Goal: Leave review/rating: Share an evaluation or opinion about a product, service, or content

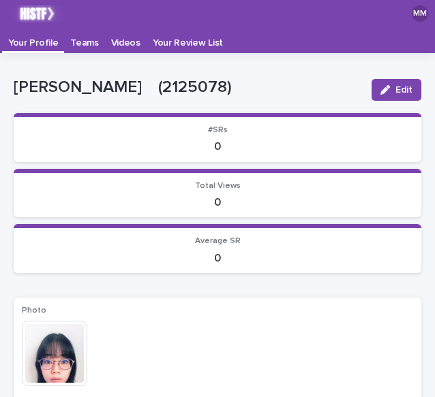
click at [82, 45] on p "Teams" at bounding box center [84, 38] width 28 height 22
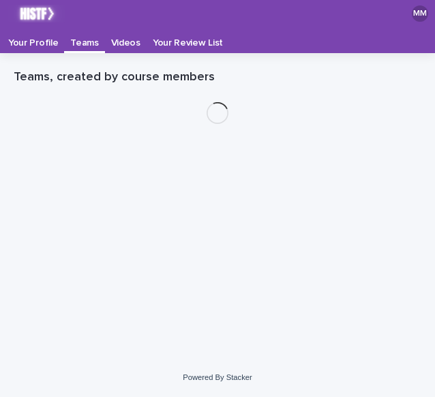
click at [112, 43] on p "Videos" at bounding box center [125, 38] width 29 height 22
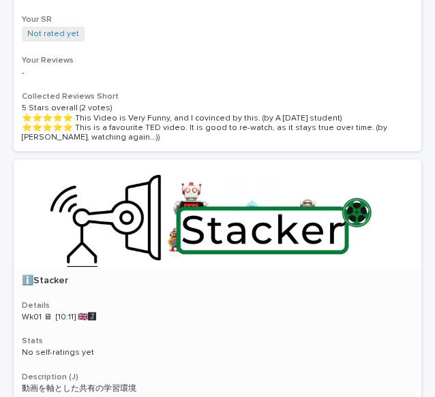
scroll to position [515, 0]
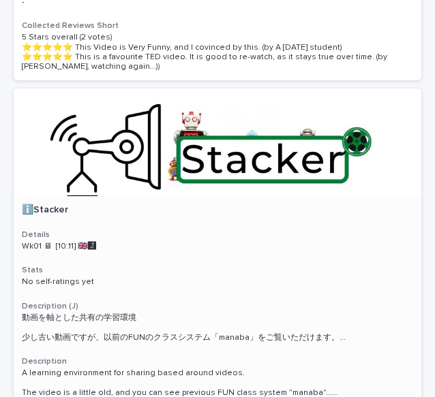
click at [183, 247] on p "Wk01 🖥 [10:11] 🇬🇧🅹️" at bounding box center [217, 247] width 391 height 10
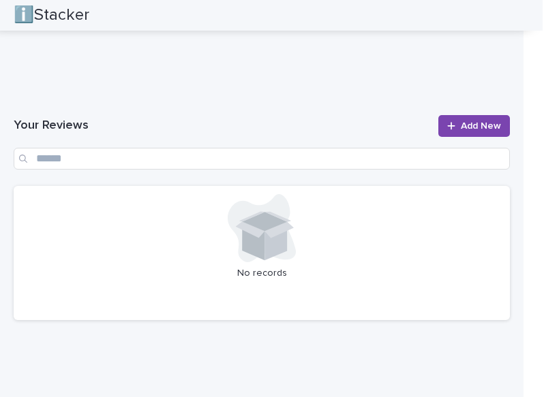
scroll to position [1646, 0]
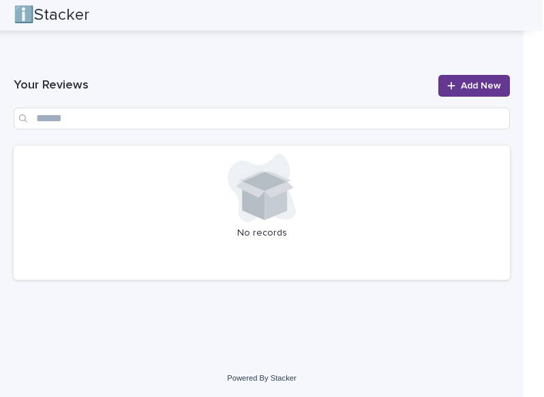
click at [434, 83] on span "Add New" at bounding box center [480, 86] width 40 height 10
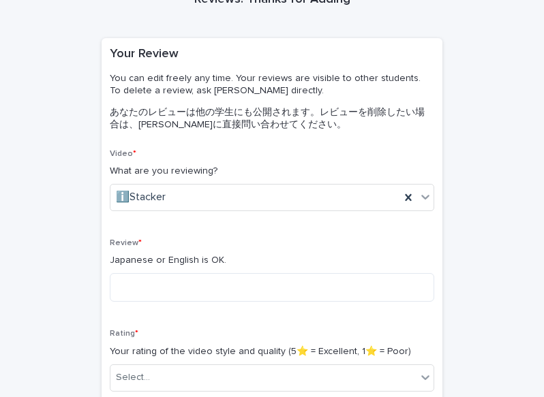
scroll to position [204, 0]
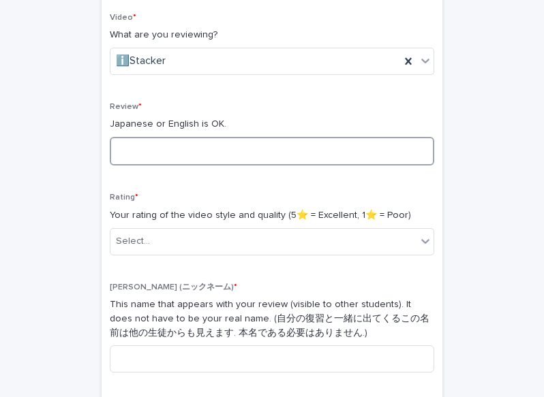
click at [251, 151] on textarea at bounding box center [272, 151] width 324 height 29
type textarea "*"
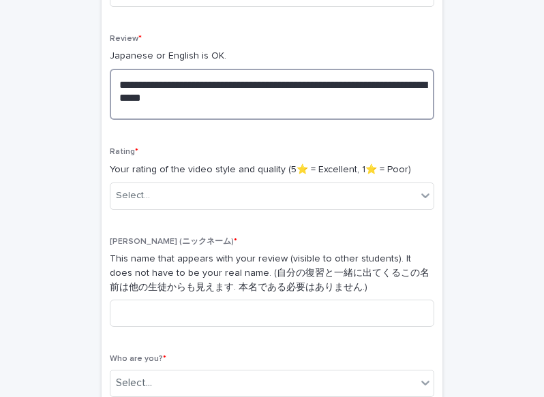
scroll to position [341, 0]
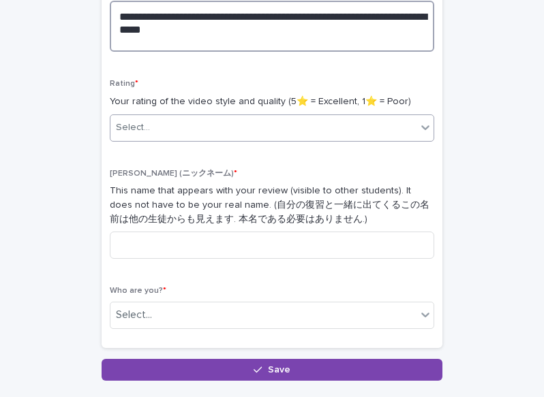
type textarea "**********"
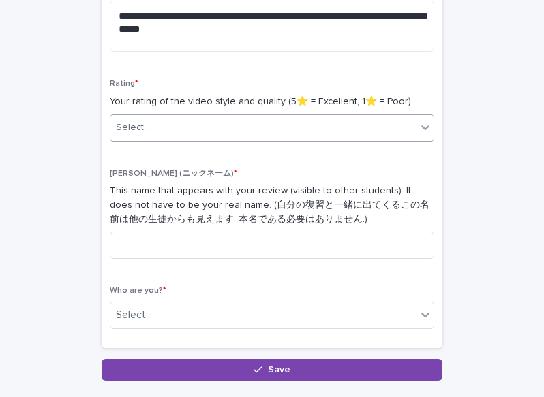
click at [205, 132] on div "Select..." at bounding box center [263, 127] width 306 height 22
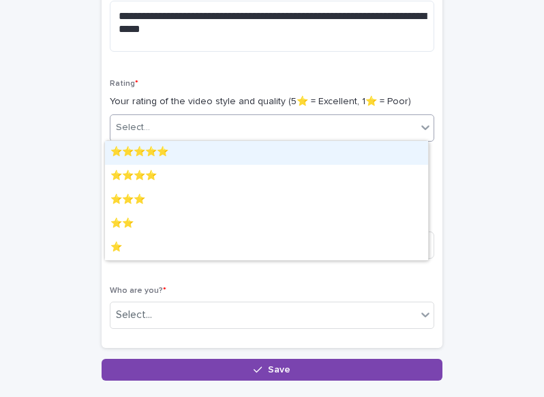
click at [193, 146] on div "⭐️⭐️⭐️⭐️⭐️" at bounding box center [266, 153] width 323 height 24
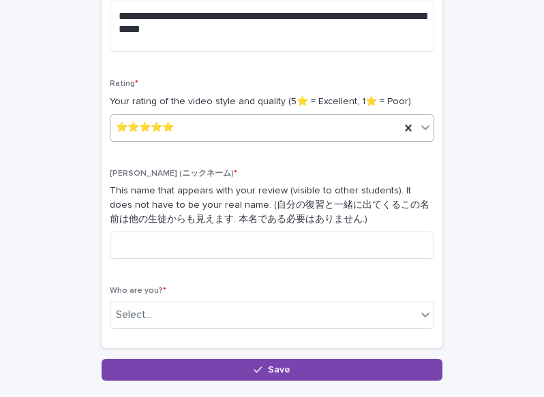
scroll to position [409, 0]
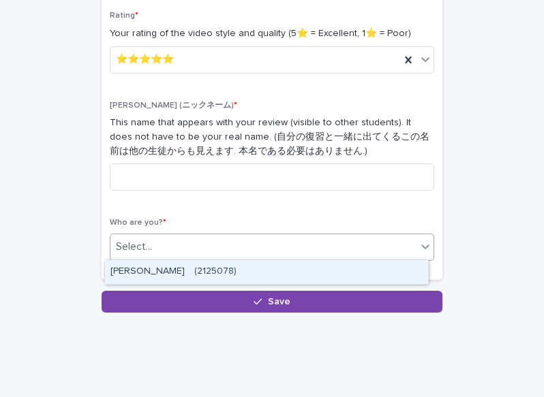
click at [193, 244] on div "Select..." at bounding box center [263, 247] width 306 height 22
click at [191, 270] on div "[PERSON_NAME]　(2125078)" at bounding box center [266, 272] width 323 height 24
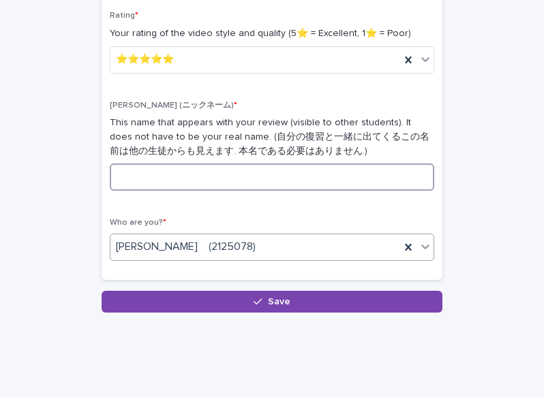
click at [191, 178] on input at bounding box center [272, 176] width 324 height 27
type input "*"
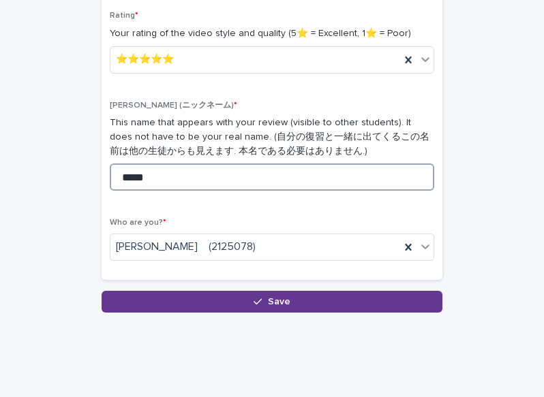
type input "*****"
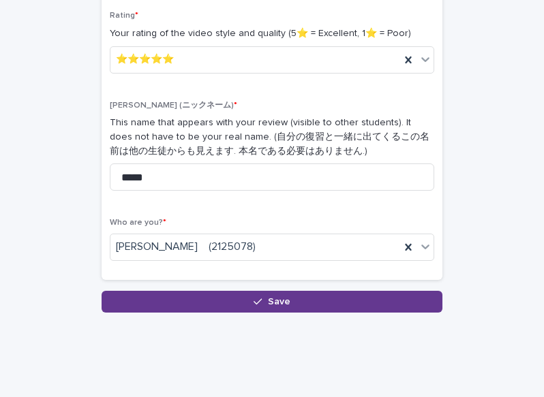
click at [262, 299] on div "button" at bounding box center [260, 302] width 14 height 10
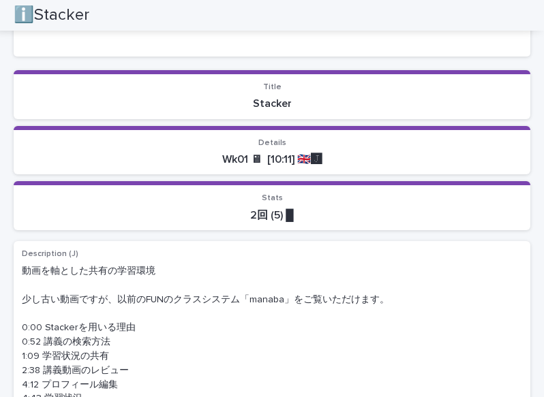
scroll to position [272, 0]
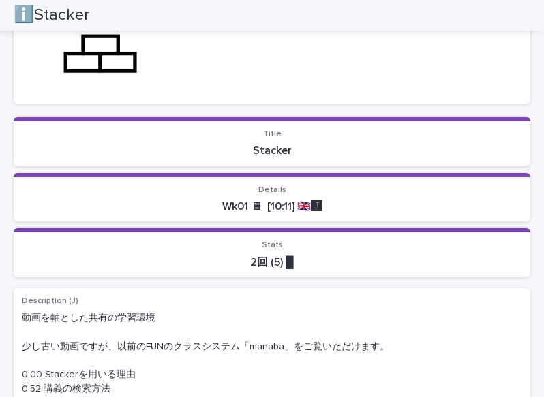
click at [306, 261] on p "2回 (5) █" at bounding box center [272, 262] width 500 height 13
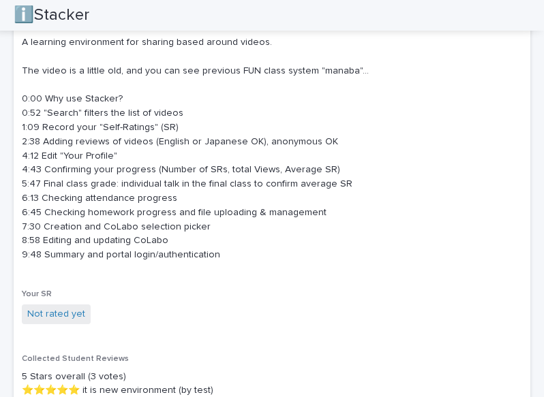
scroll to position [885, 0]
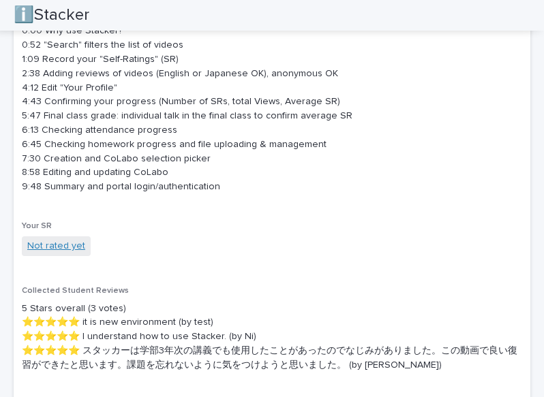
click at [65, 247] on link "Not rated yet" at bounding box center [56, 246] width 58 height 14
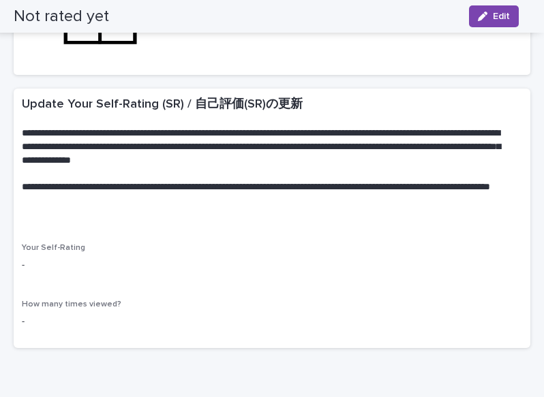
scroll to position [369, 0]
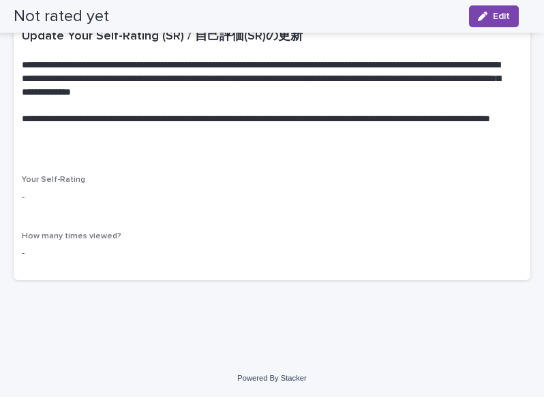
click at [32, 204] on div "Your Self-Rating -" at bounding box center [272, 195] width 500 height 40
click at [25, 200] on p "-" at bounding box center [272, 197] width 500 height 14
click at [23, 198] on p "-" at bounding box center [272, 197] width 500 height 14
click at [27, 198] on p "-" at bounding box center [272, 197] width 500 height 14
click at [21, 198] on div "Your Self-Rating - How many times viewed? -" at bounding box center [272, 227] width 516 height 105
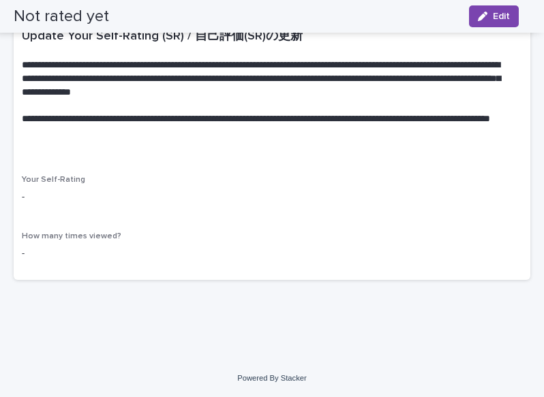
click at [27, 199] on p "-" at bounding box center [272, 197] width 500 height 14
click at [26, 197] on p "-" at bounding box center [272, 197] width 500 height 14
click at [23, 196] on p "-" at bounding box center [272, 197] width 500 height 14
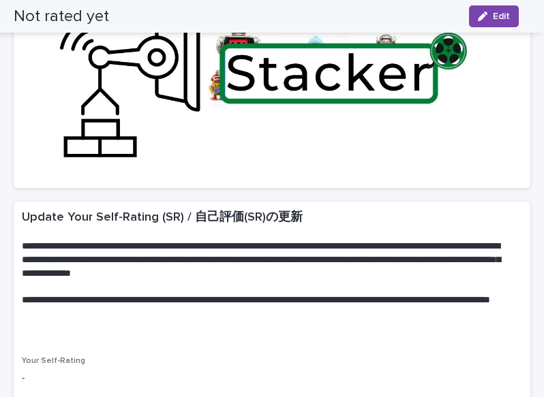
scroll to position [29, 0]
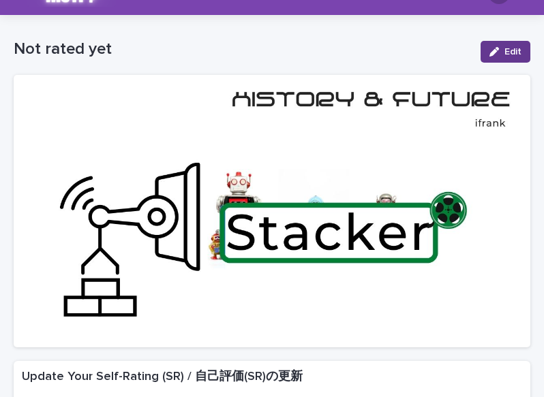
click at [434, 49] on icon "button" at bounding box center [494, 52] width 10 height 10
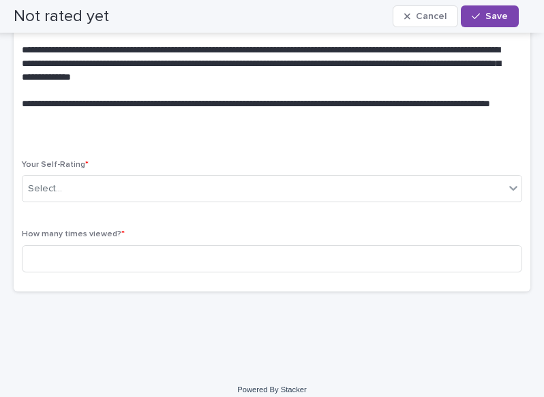
scroll to position [395, 0]
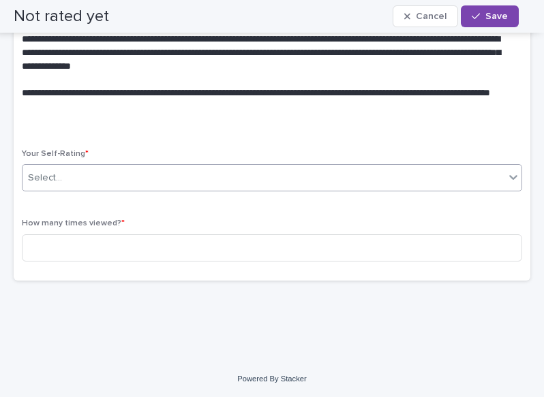
click at [172, 173] on div "Select..." at bounding box center [263, 178] width 482 height 22
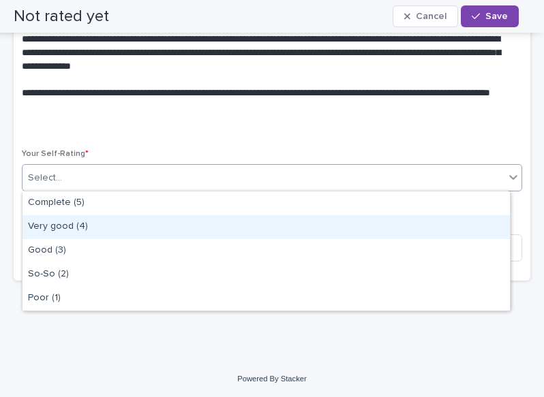
click at [155, 219] on div "Very good (4)" at bounding box center [265, 227] width 487 height 24
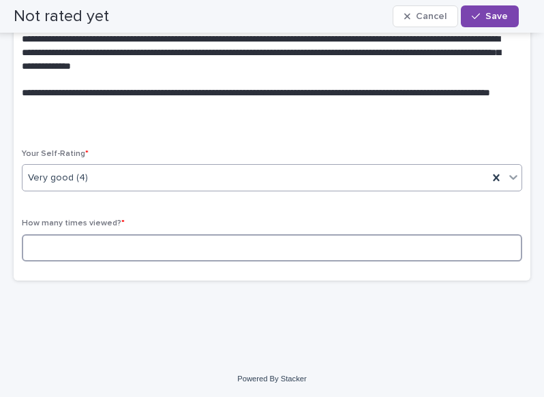
click at [155, 238] on input at bounding box center [272, 247] width 500 height 27
type input "*"
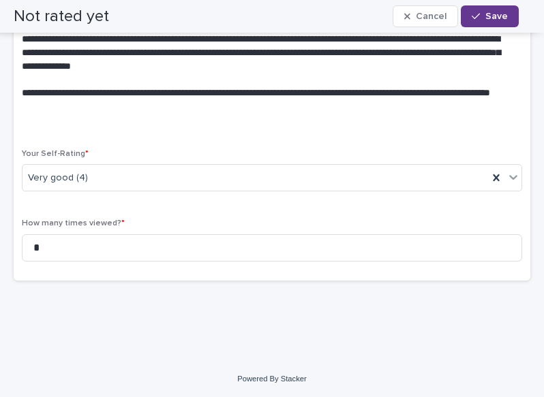
click at [434, 22] on button "Save" at bounding box center [489, 16] width 58 height 22
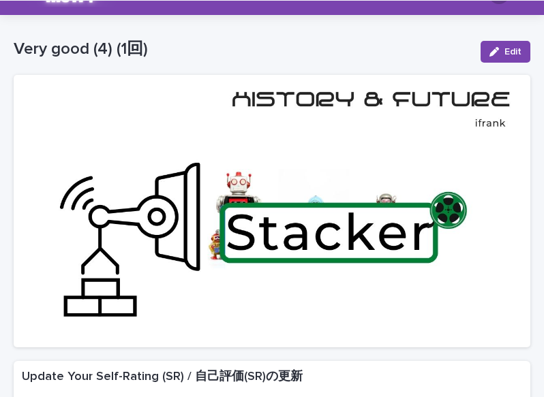
scroll to position [0, 0]
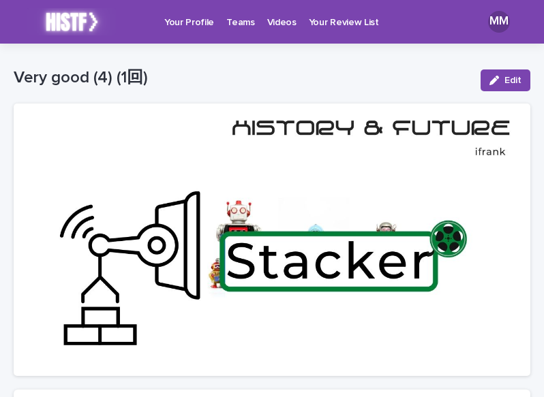
click at [269, 20] on p "Videos" at bounding box center [281, 14] width 29 height 29
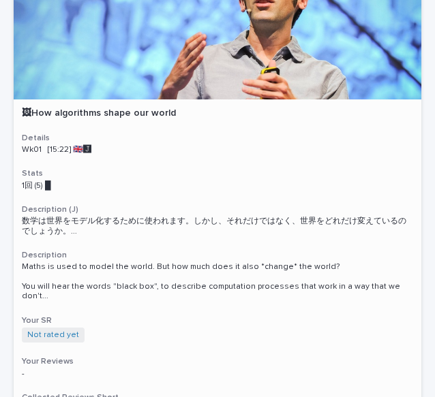
scroll to position [68, 0]
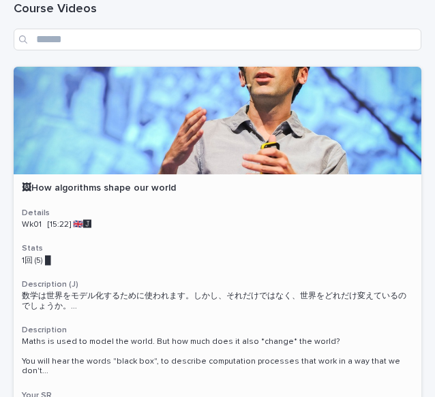
click at [127, 99] on div at bounding box center [217, 121] width 407 height 108
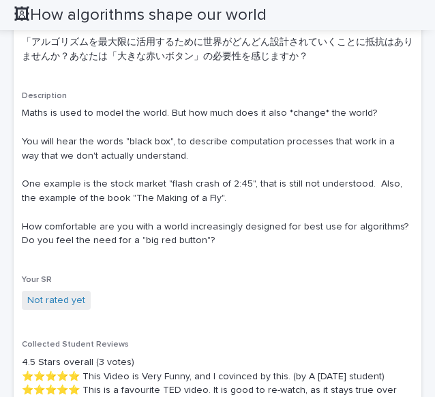
scroll to position [885, 0]
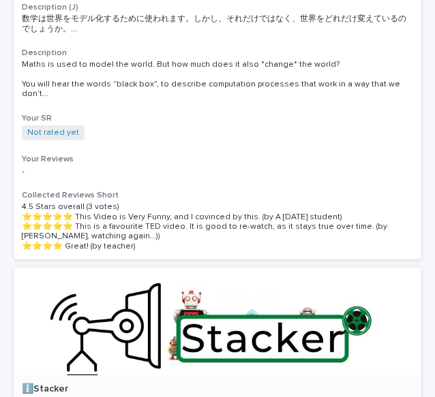
scroll to position [209, 0]
